Goal: Transaction & Acquisition: Purchase product/service

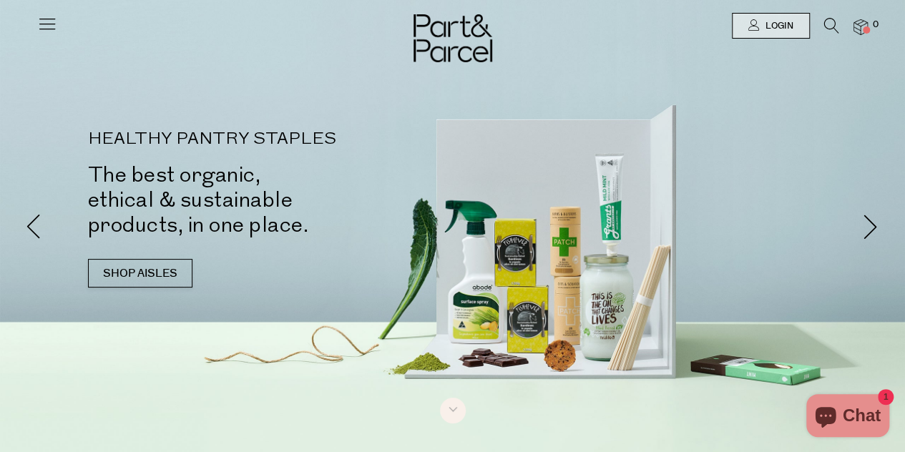
click at [53, 19] on icon at bounding box center [47, 24] width 20 height 20
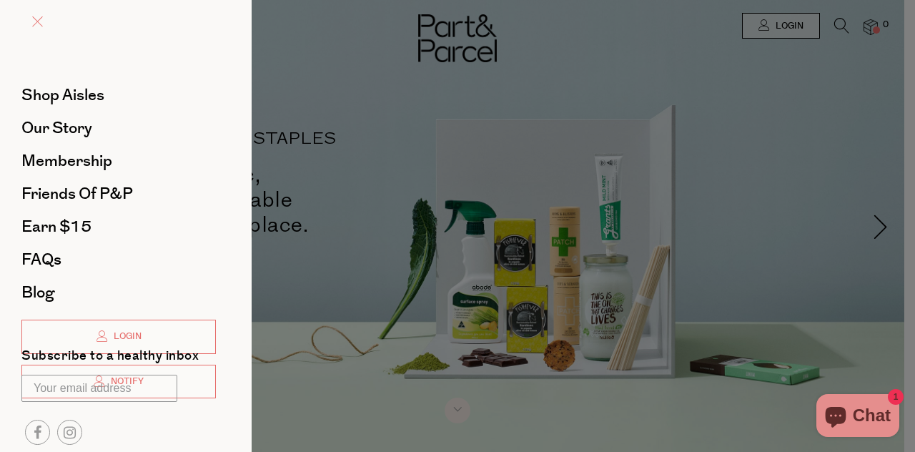
click at [34, 24] on span at bounding box center [37, 21] width 11 height 11
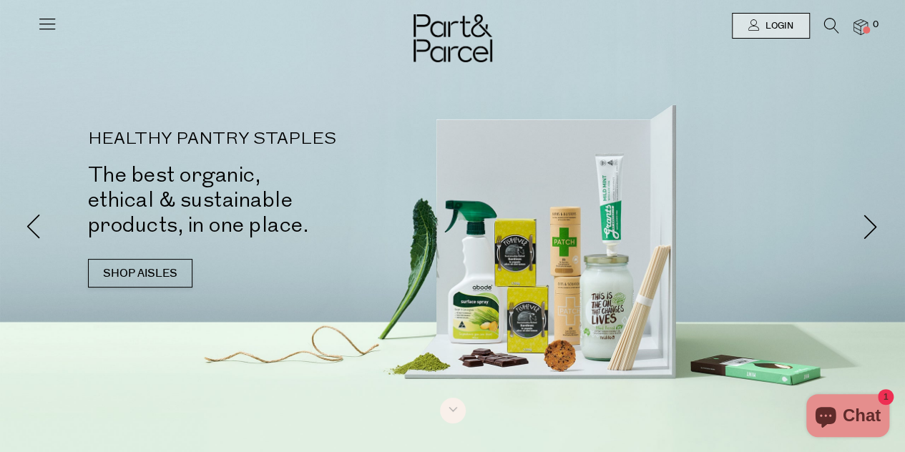
click at [832, 26] on icon at bounding box center [831, 26] width 15 height 16
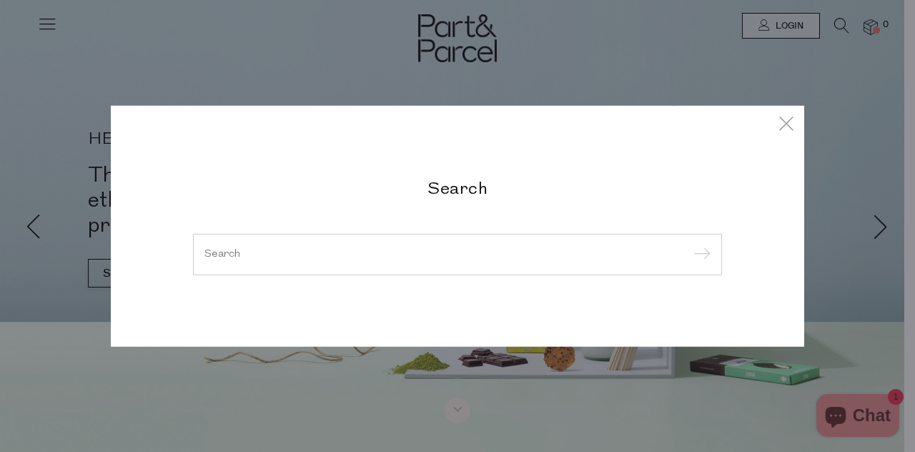
type input "m"
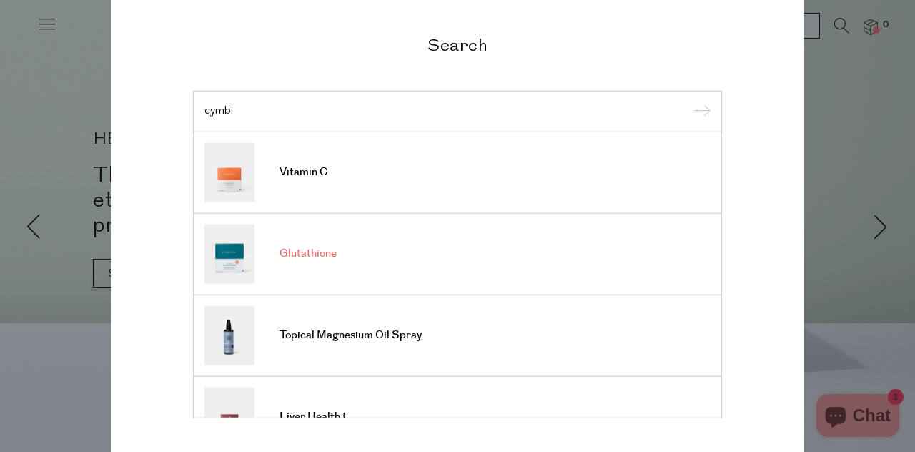
type input "cymbi"
click at [315, 258] on span "Glutathione" at bounding box center [308, 254] width 57 height 14
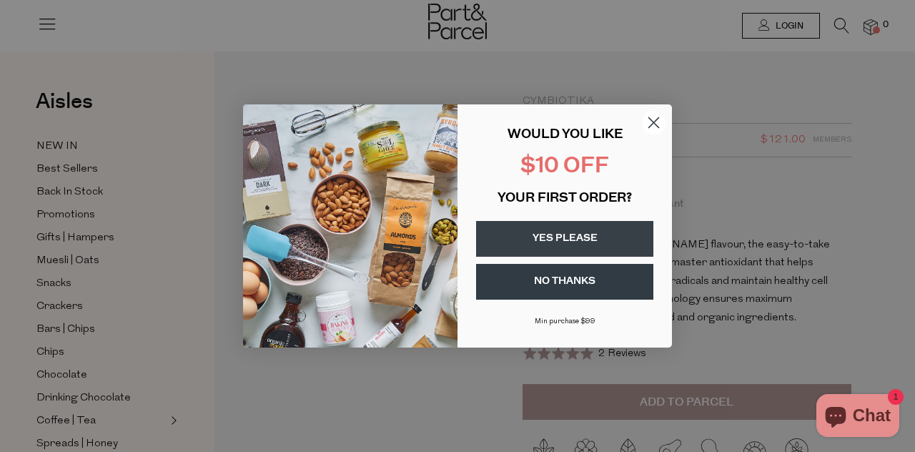
click at [657, 121] on circle "Close dialog" at bounding box center [654, 123] width 24 height 24
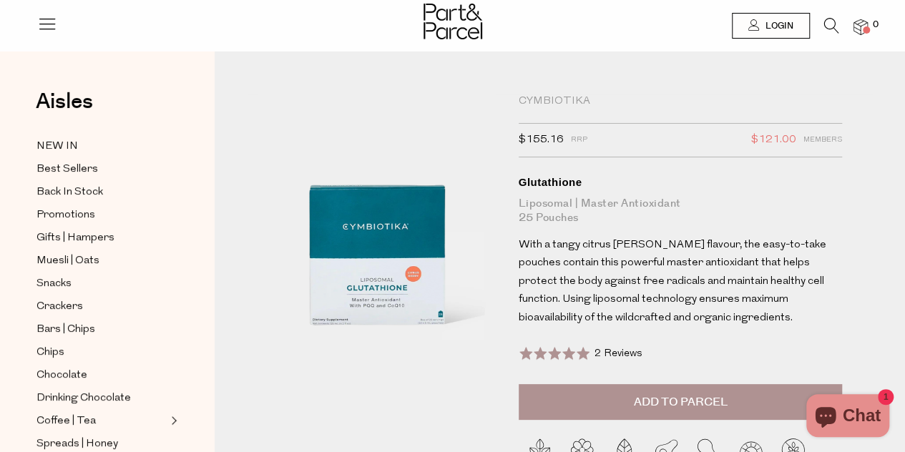
click at [676, 398] on span "Add to Parcel" at bounding box center [680, 402] width 94 height 16
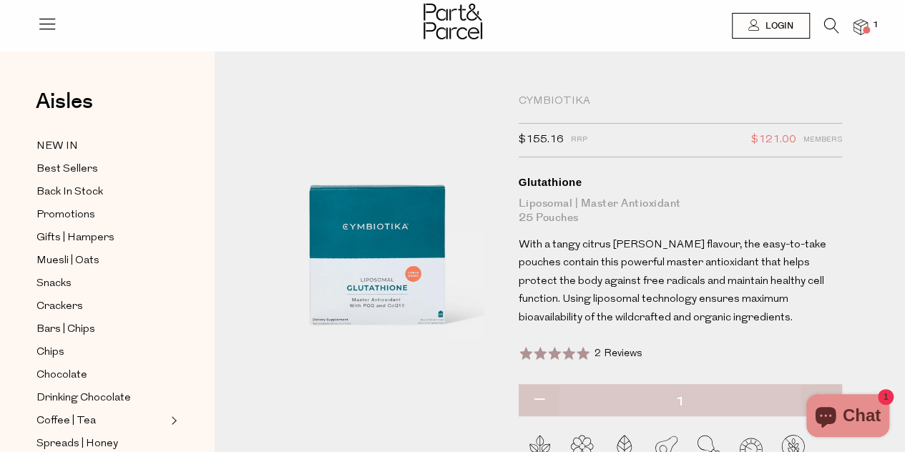
click at [563, 104] on div "Cymbiotika" at bounding box center [681, 101] width 324 height 14
click at [559, 102] on div "Cymbiotika" at bounding box center [681, 101] width 324 height 14
click at [828, 26] on icon at bounding box center [831, 26] width 15 height 16
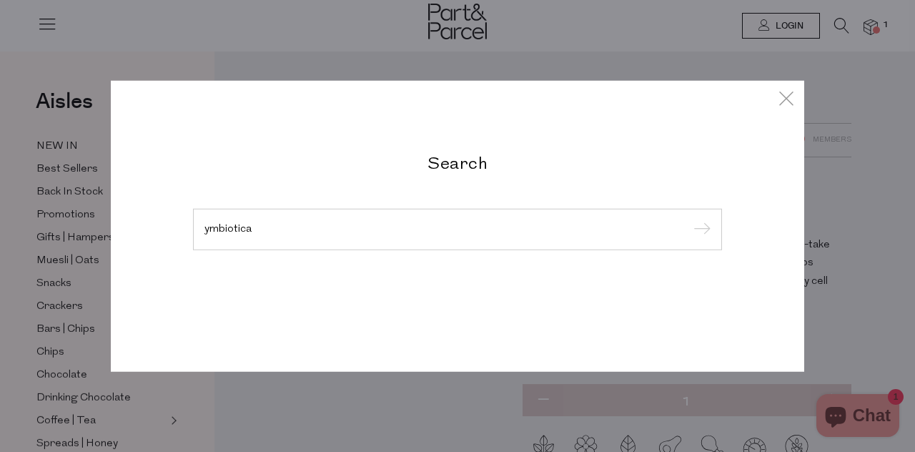
type input "ymbiotica"
click at [689, 220] on input "submit" at bounding box center [699, 230] width 21 height 21
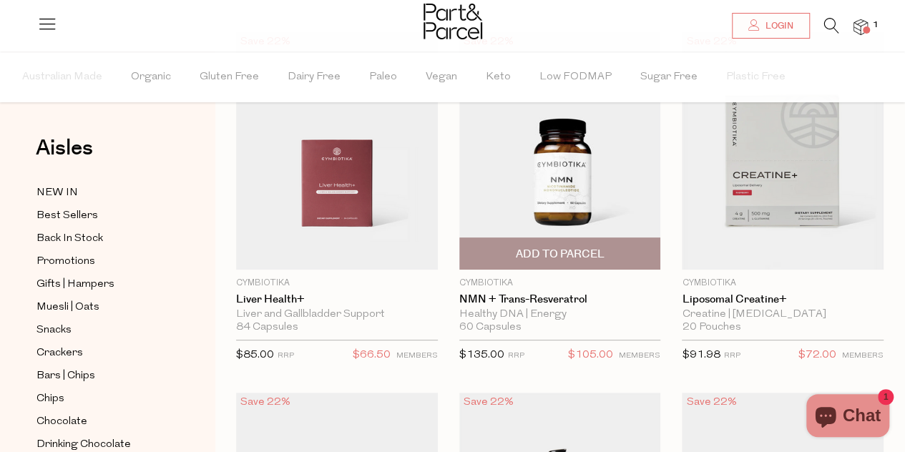
scroll to position [128, 0]
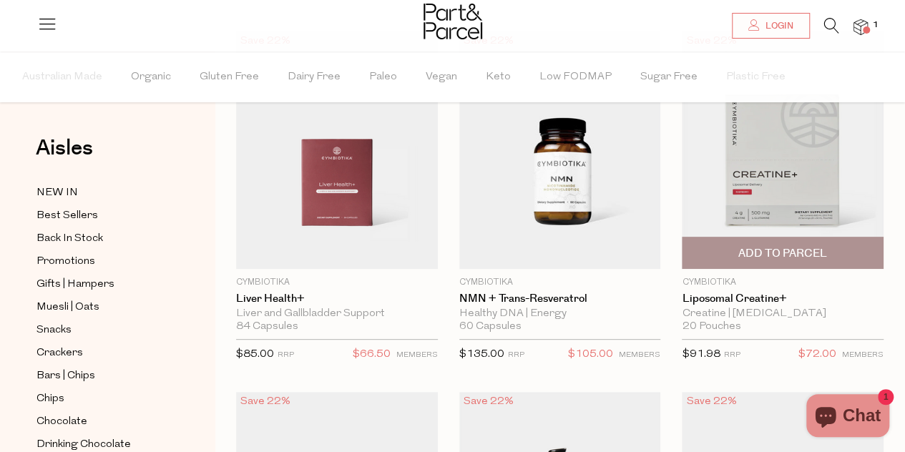
click at [796, 252] on span "Add To Parcel" at bounding box center [782, 253] width 89 height 15
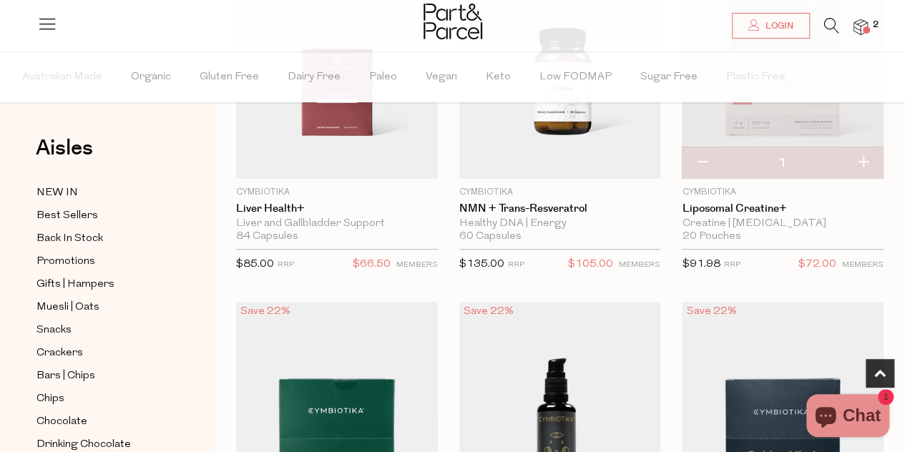
scroll to position [227, 0]
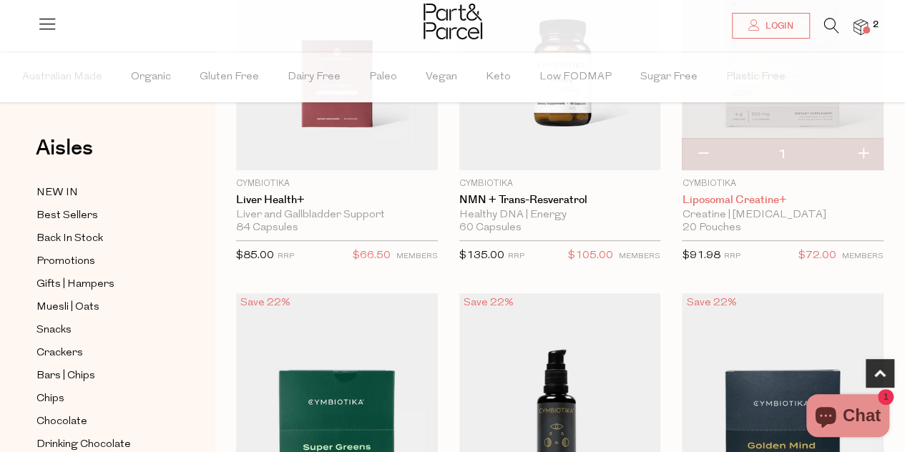
click at [718, 197] on link "Liposomal Creatine+" at bounding box center [783, 200] width 202 height 13
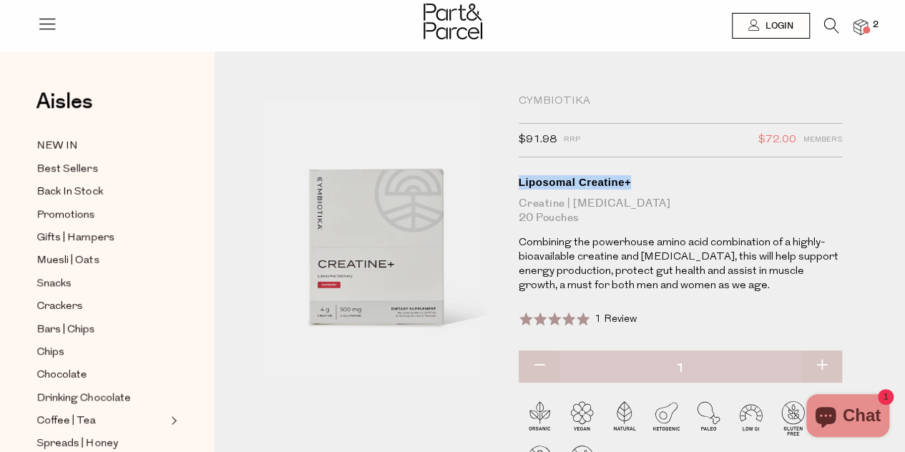
drag, startPoint x: 517, startPoint y: 178, endPoint x: 664, endPoint y: 180, distance: 146.6
click at [664, 180] on div "Cymbiotika $91.98 RRP $72.00 Members Available: In Stock Liposomal Creatine+ Cr…" at bounding box center [664, 300] width 313 height 413
copy div "Liposomal Creatine+"
click at [674, 159] on div "Cymbiotika $91.98 RRP $72.00 Members Available: In Stock Liposomal Creatine+ Cr…" at bounding box center [681, 238] width 324 height 288
click at [878, 25] on span "2" at bounding box center [875, 25] width 13 height 13
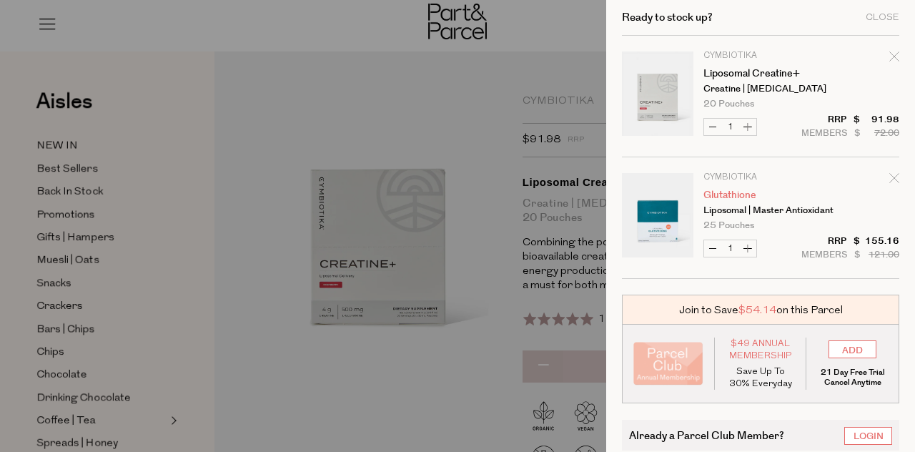
click at [731, 195] on link "Glutathione" at bounding box center [759, 195] width 111 height 10
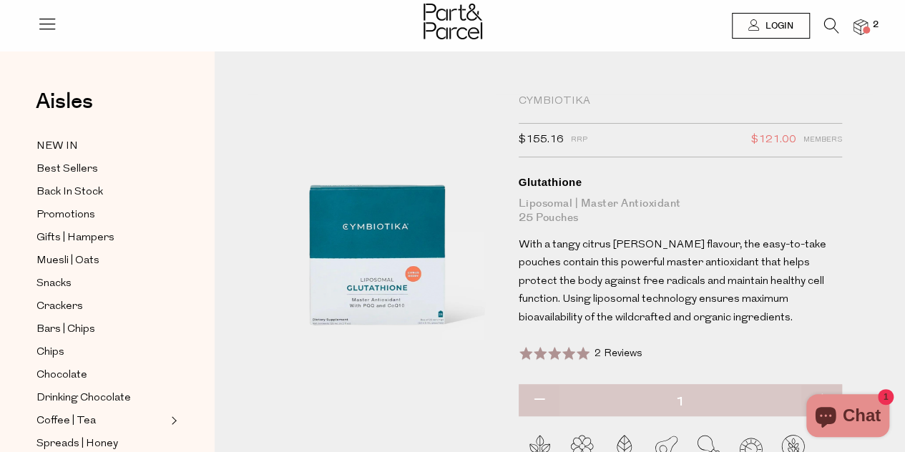
click at [868, 26] on span at bounding box center [866, 29] width 7 height 7
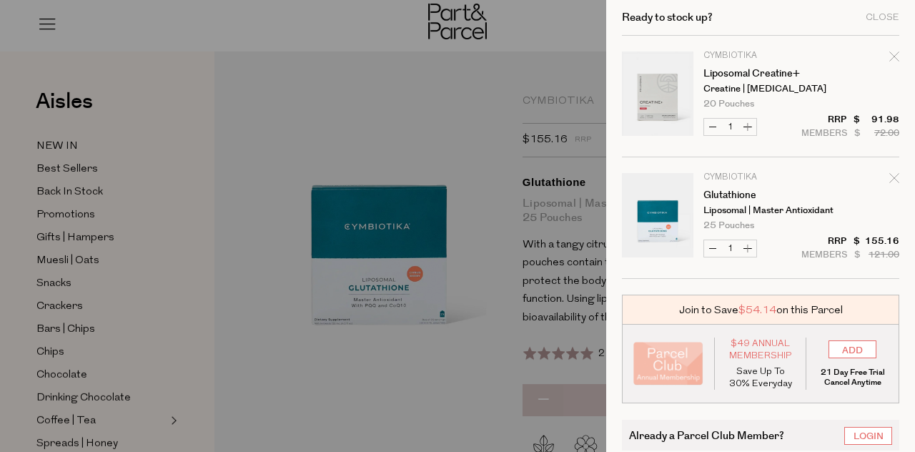
click at [890, 53] on icon "Remove Liposomal Creatine+" at bounding box center [895, 56] width 10 height 10
type input "Add Membership"
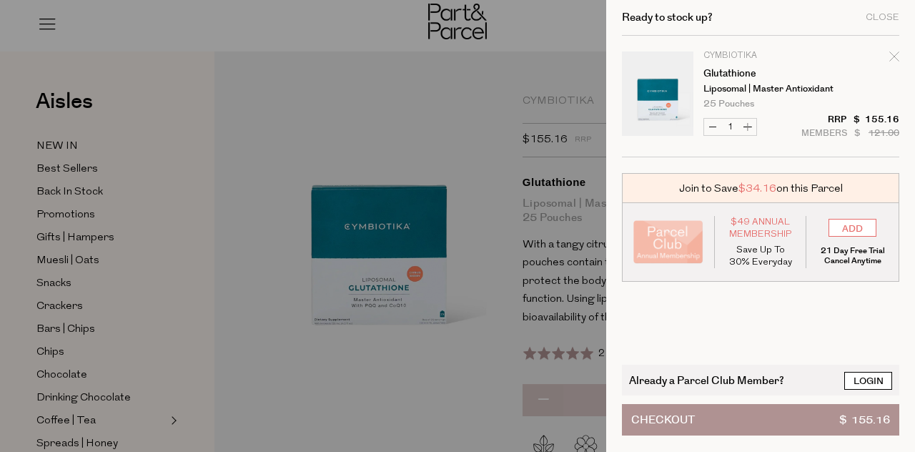
click at [845, 372] on link "Login" at bounding box center [869, 381] width 48 height 18
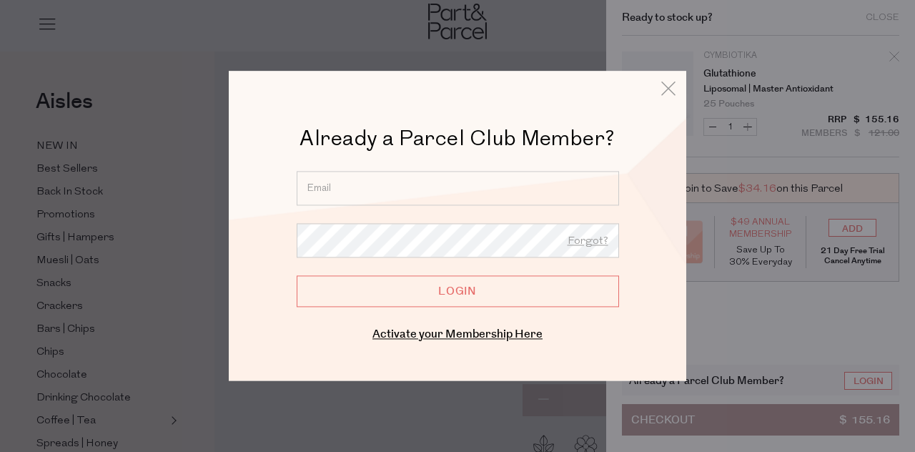
click at [492, 197] on input "email" at bounding box center [458, 188] width 323 height 34
type input "caroline.mccraw@aapt.net.au"
click at [297, 275] on input "Login" at bounding box center [458, 290] width 323 height 31
click at [458, 297] on input "Login" at bounding box center [458, 290] width 323 height 31
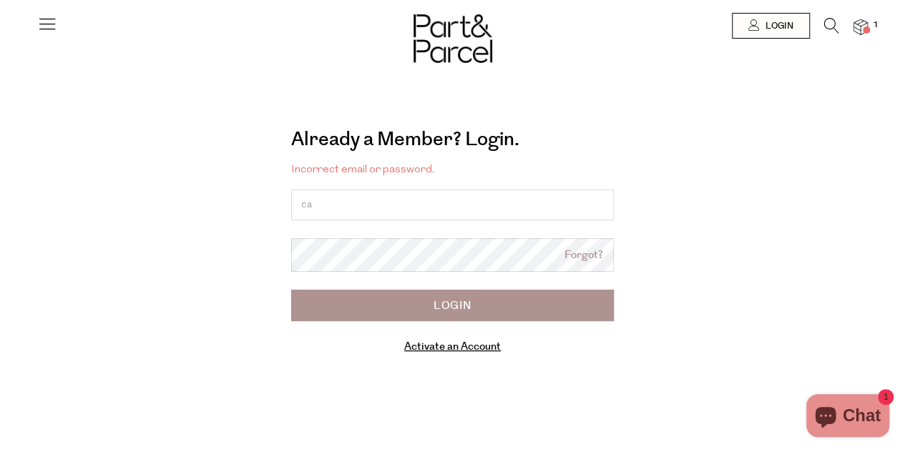
type input "caroline.mccraw@aapt.net.au"
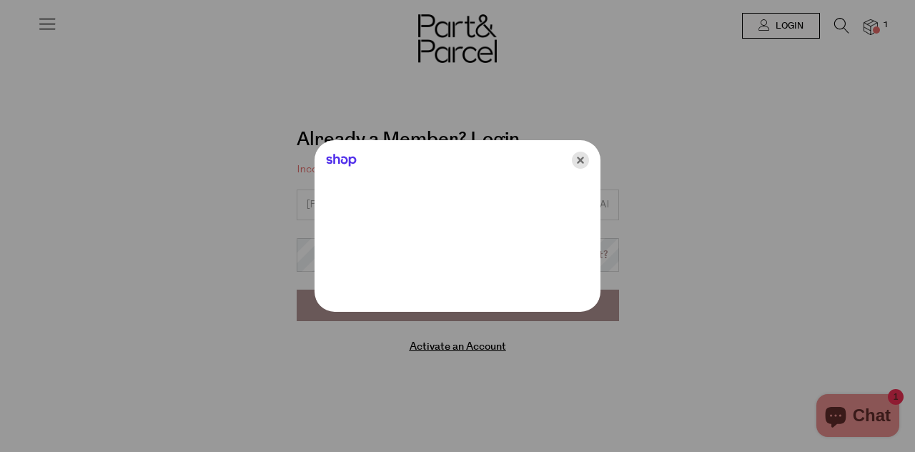
click at [576, 158] on icon "Close" at bounding box center [580, 160] width 17 height 17
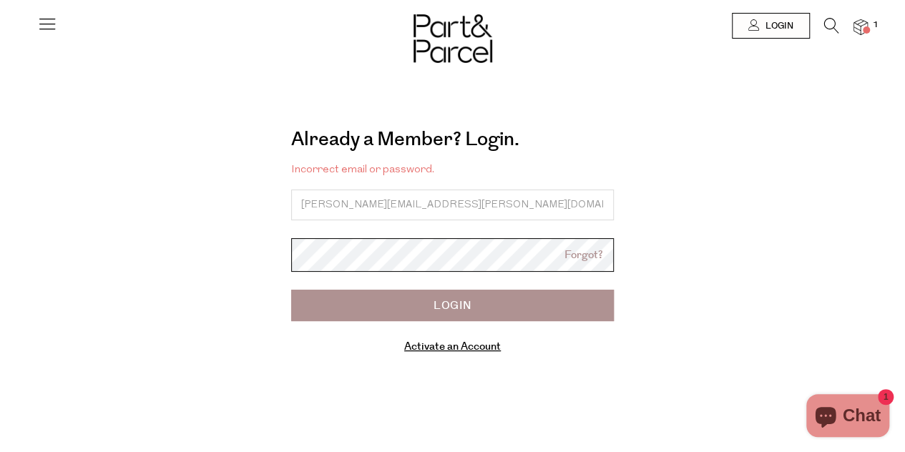
click at [291, 290] on input "Login" at bounding box center [452, 305] width 323 height 31
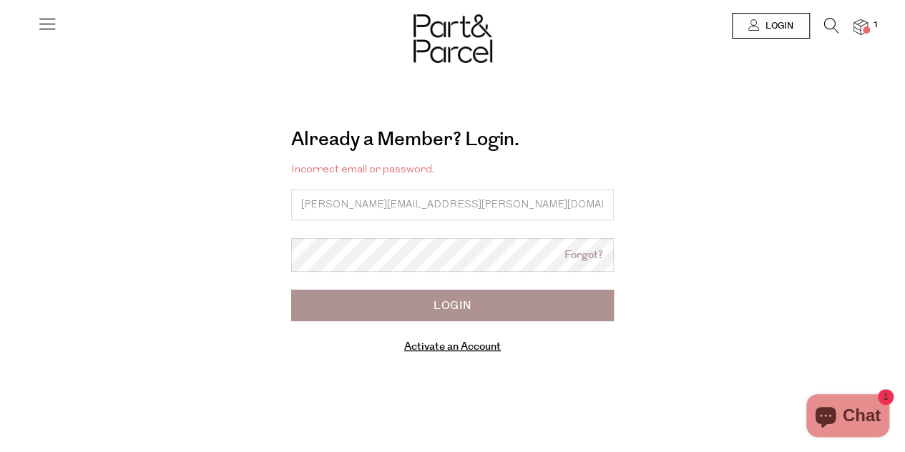
click at [412, 316] on input "Login" at bounding box center [452, 305] width 323 height 31
